Goal: Information Seeking & Learning: Learn about a topic

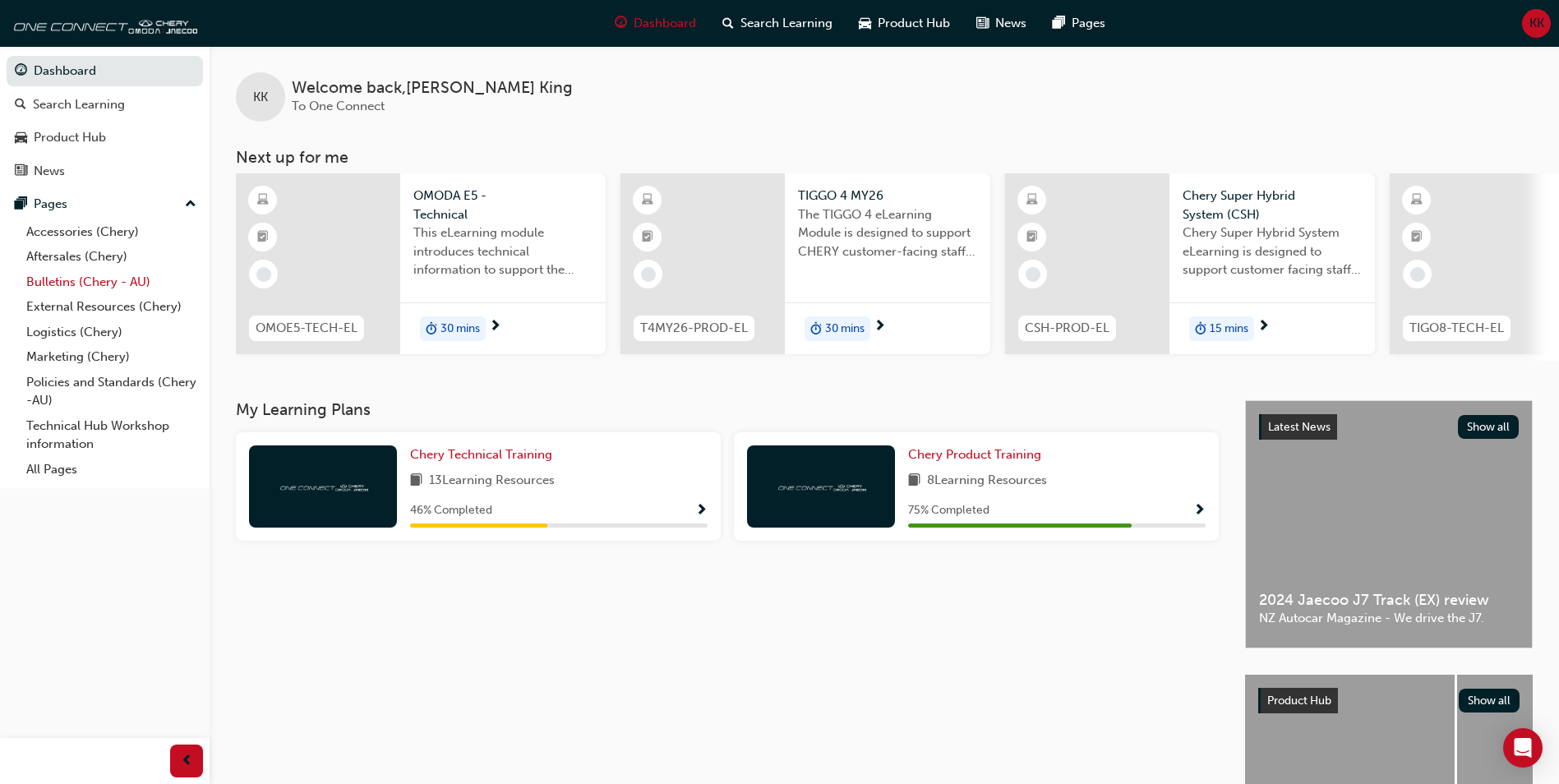
click at [60, 283] on link "Bulletins (Chery - AU)" at bounding box center [111, 282] width 184 height 25
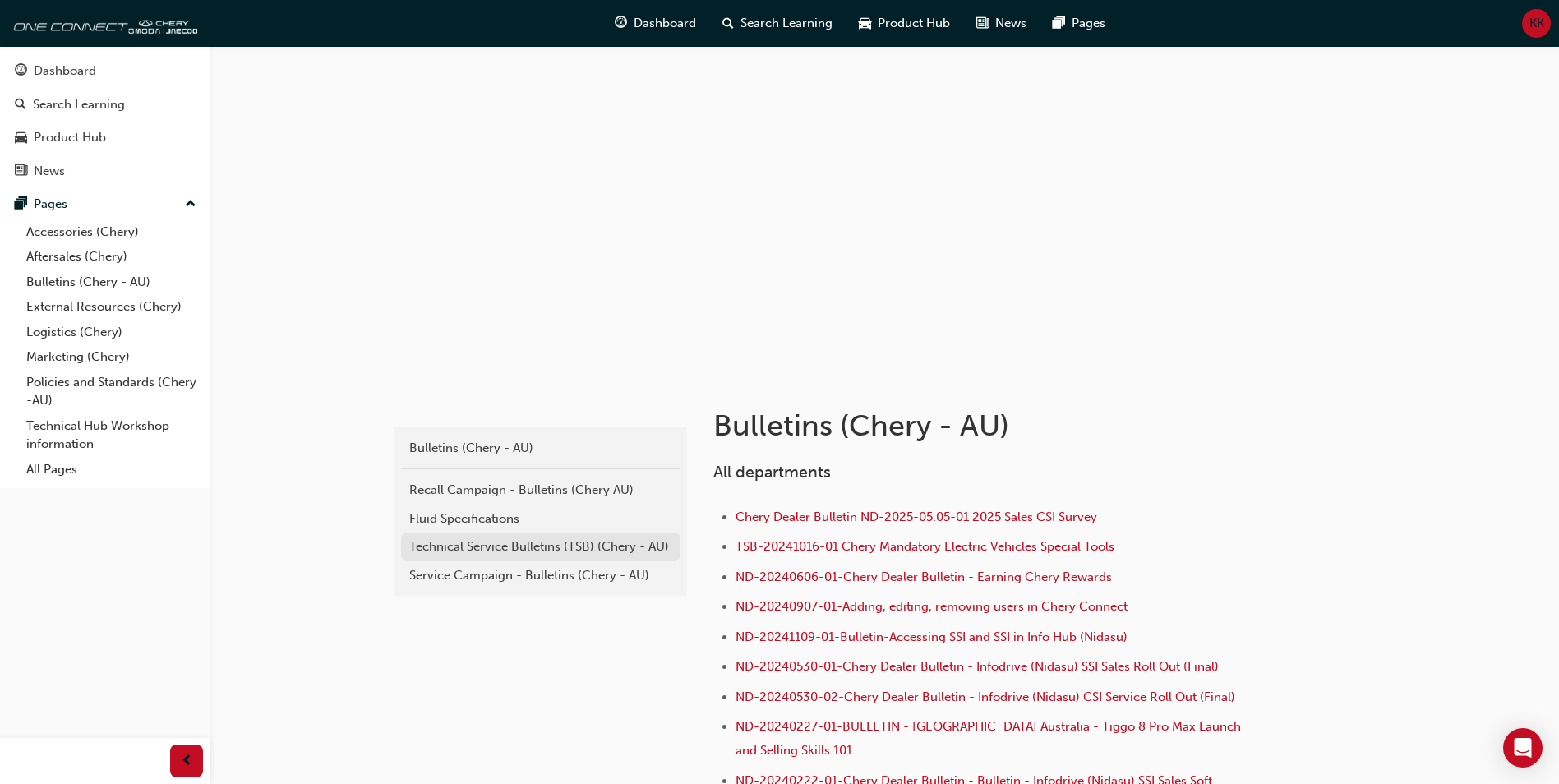
click at [472, 554] on div "Technical Service Bulletins (TSB) (Chery - AU)" at bounding box center [541, 546] width 263 height 19
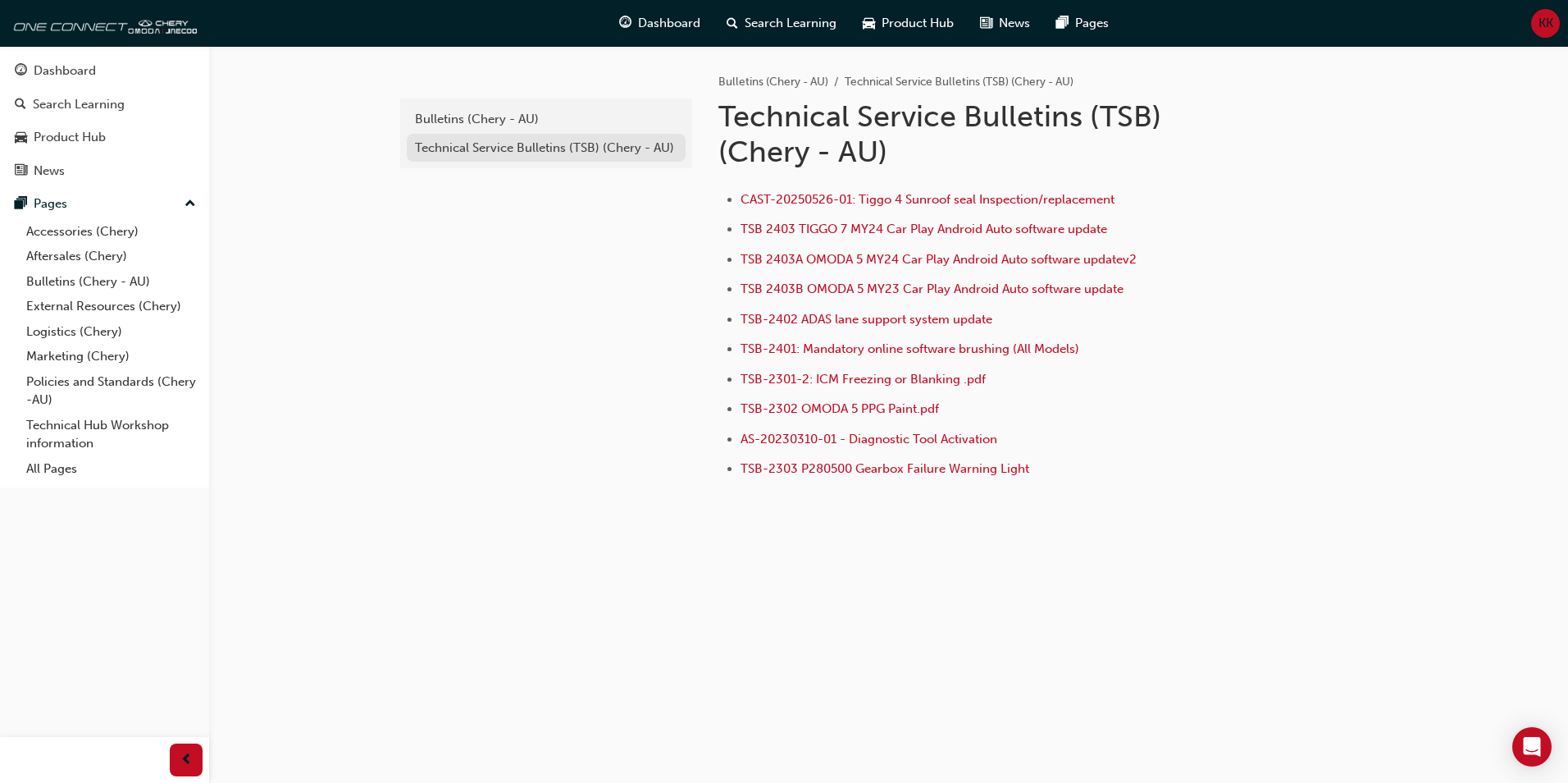
click at [538, 144] on div "Technical Service Bulletins (TSB) (Chery - AU)" at bounding box center [546, 148] width 263 height 19
